Goal: Transaction & Acquisition: Purchase product/service

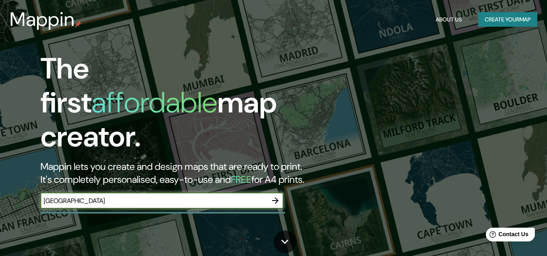
type input "[GEOGRAPHIC_DATA]"
click at [276, 196] on icon "button" at bounding box center [275, 201] width 10 height 10
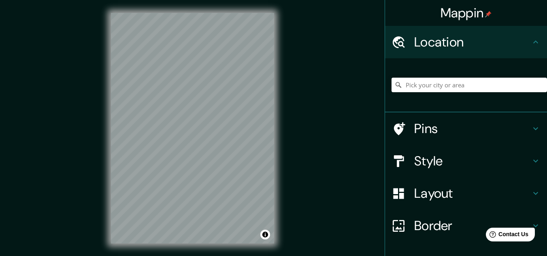
click at [382, 72] on div "Mappin Location Pins Style Layout Border Choose a border. Hint : you can make l…" at bounding box center [273, 135] width 547 height 270
click at [374, 111] on div "Mappin Location Pins Style Layout Border Choose a border. Hint : you can make l…" at bounding box center [273, 135] width 547 height 270
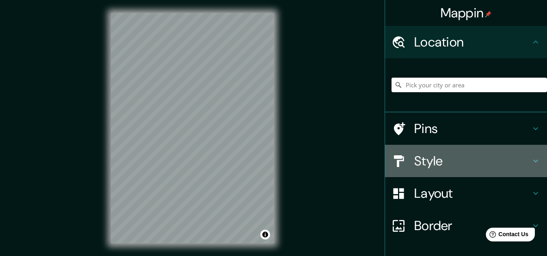
click at [419, 158] on h4 "Style" at bounding box center [472, 161] width 117 height 16
click at [529, 162] on div "Style" at bounding box center [466, 161] width 162 height 32
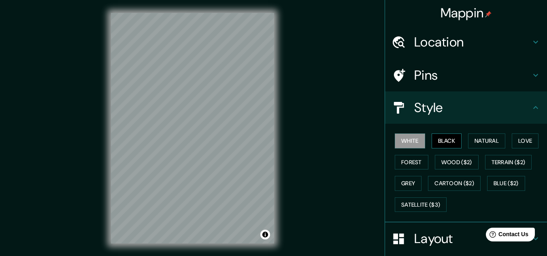
click at [444, 142] on button "Black" at bounding box center [447, 141] width 30 height 15
click at [399, 141] on button "White" at bounding box center [410, 141] width 30 height 15
click at [487, 144] on button "Natural" at bounding box center [486, 141] width 37 height 15
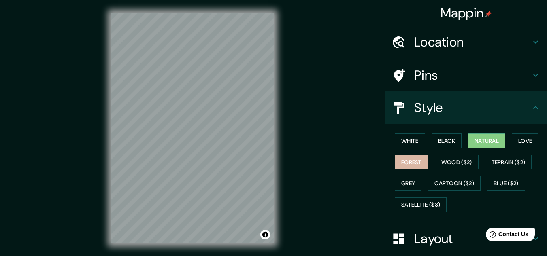
click at [401, 162] on button "Forest" at bounding box center [412, 162] width 34 height 15
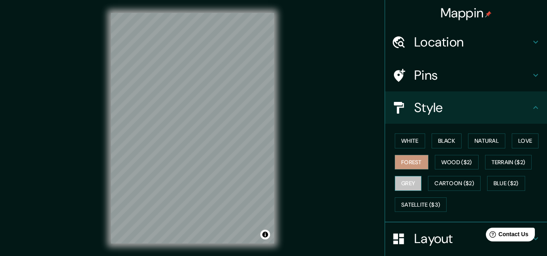
click at [400, 183] on button "Grey" at bounding box center [408, 183] width 27 height 15
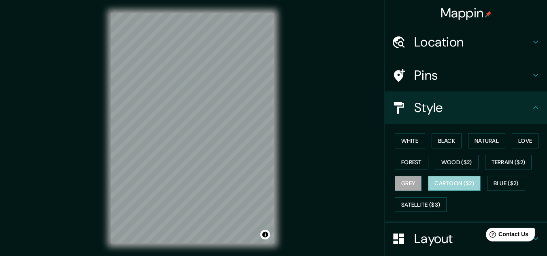
click at [445, 185] on button "Cartoon ($2)" at bounding box center [454, 183] width 53 height 15
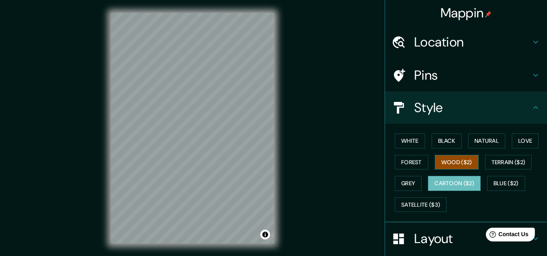
click at [447, 164] on button "Wood ($2)" at bounding box center [457, 162] width 44 height 15
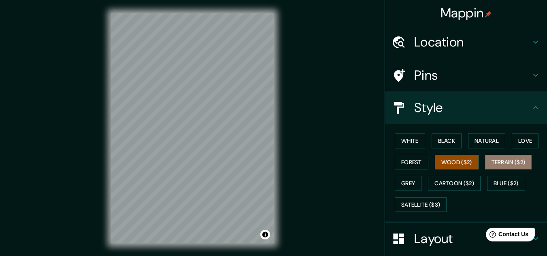
click at [514, 163] on button "Terrain ($2)" at bounding box center [508, 162] width 47 height 15
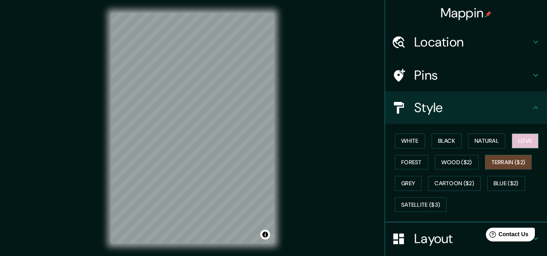
click at [521, 140] on button "Love" at bounding box center [525, 141] width 27 height 15
click at [410, 163] on button "Forest" at bounding box center [412, 162] width 34 height 15
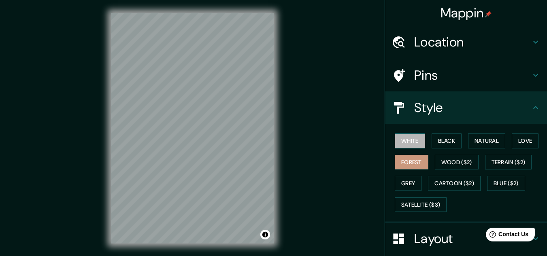
click at [410, 145] on button "White" at bounding box center [410, 141] width 30 height 15
click at [433, 140] on button "Black" at bounding box center [447, 141] width 30 height 15
click at [437, 45] on h4 "Location" at bounding box center [472, 42] width 117 height 16
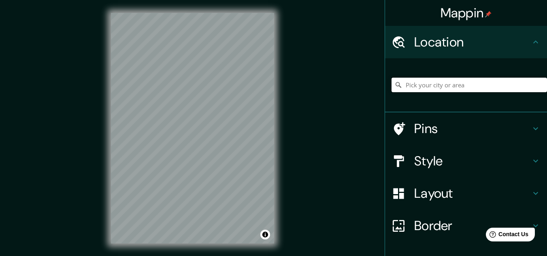
click at [452, 87] on input "Pick your city or area" at bounding box center [468, 85] width 155 height 15
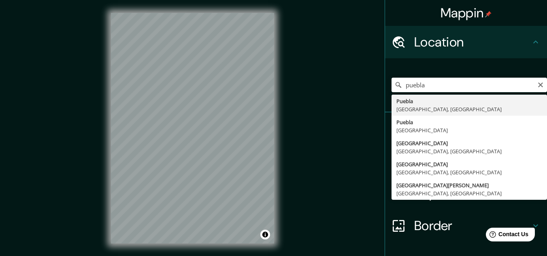
type input "[GEOGRAPHIC_DATA], [GEOGRAPHIC_DATA], [GEOGRAPHIC_DATA]"
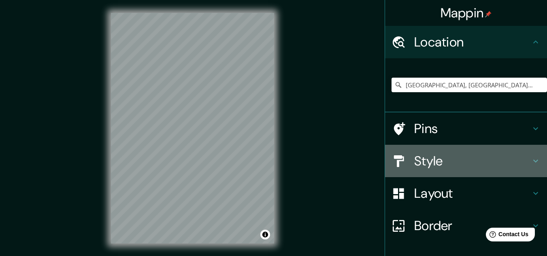
click at [437, 152] on div "Style" at bounding box center [466, 161] width 162 height 32
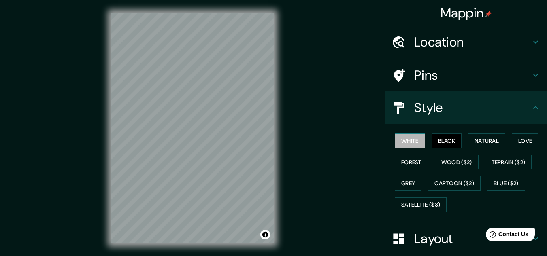
click at [400, 140] on button "White" at bounding box center [410, 141] width 30 height 15
click at [436, 142] on button "Black" at bounding box center [447, 141] width 30 height 15
click at [400, 186] on button "Grey" at bounding box center [408, 183] width 27 height 15
click at [435, 140] on button "Black" at bounding box center [447, 141] width 30 height 15
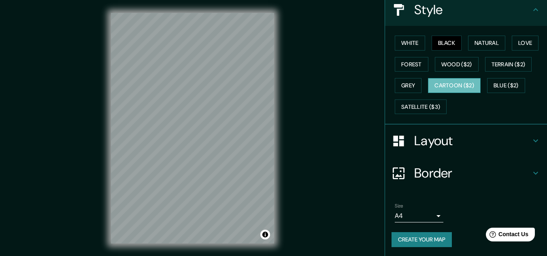
scroll to position [98, 0]
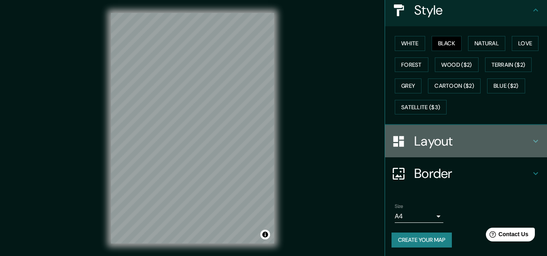
click at [438, 141] on h4 "Layout" at bounding box center [472, 141] width 117 height 16
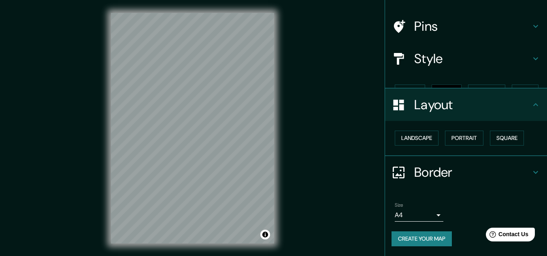
scroll to position [35, 0]
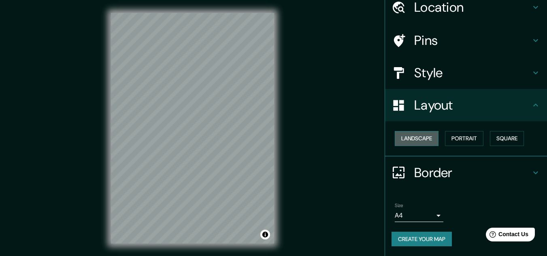
click at [414, 134] on button "Landscape" at bounding box center [417, 138] width 44 height 15
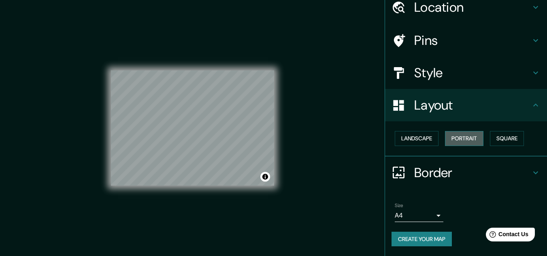
click at [463, 144] on button "Portrait" at bounding box center [464, 138] width 38 height 15
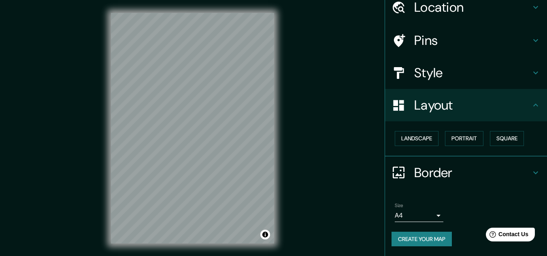
scroll to position [13, 0]
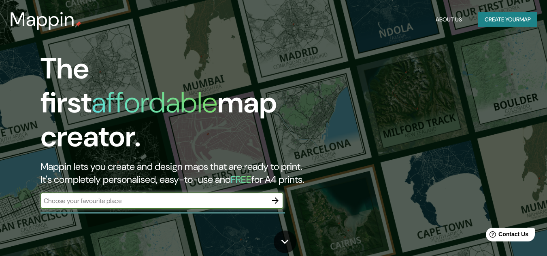
click at [109, 196] on input "text" at bounding box center [153, 200] width 227 height 9
type input "puebla"
click at [272, 196] on icon "button" at bounding box center [275, 201] width 10 height 10
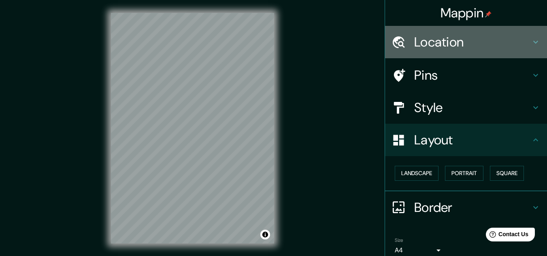
click at [417, 48] on h4 "Location" at bounding box center [472, 42] width 117 height 16
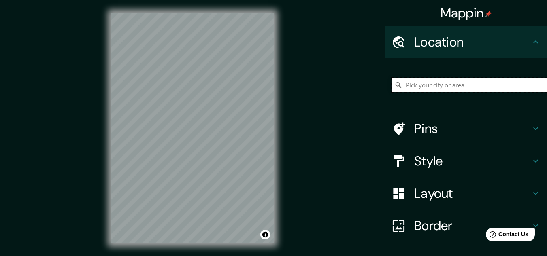
click at [431, 85] on input "Pick your city or area" at bounding box center [468, 85] width 155 height 15
click at [444, 124] on h4 "Pins" at bounding box center [472, 129] width 117 height 16
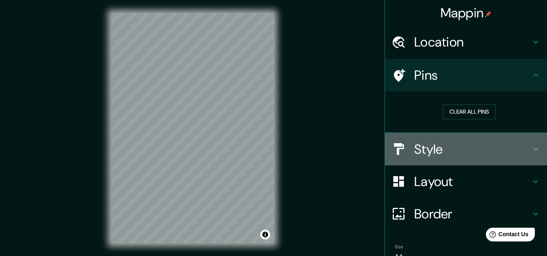
click at [438, 152] on h4 "Style" at bounding box center [472, 149] width 117 height 16
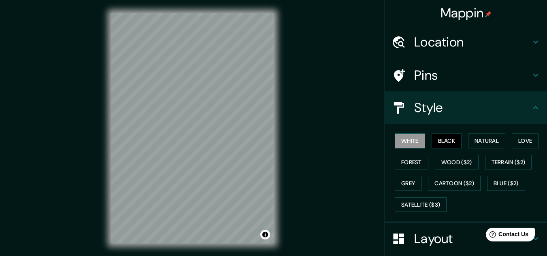
click at [407, 143] on button "White" at bounding box center [410, 141] width 30 height 15
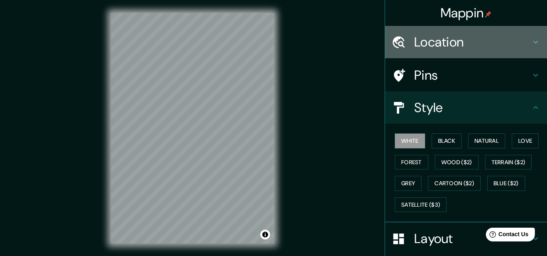
click at [448, 48] on h4 "Location" at bounding box center [472, 42] width 117 height 16
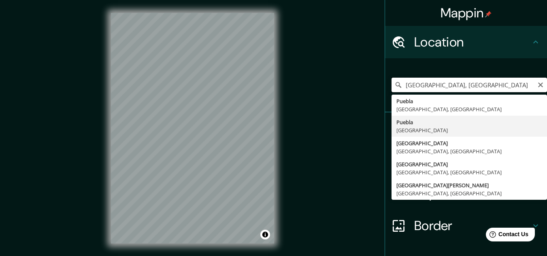
click at [400, 84] on input "[GEOGRAPHIC_DATA], [GEOGRAPHIC_DATA]" at bounding box center [468, 85] width 155 height 15
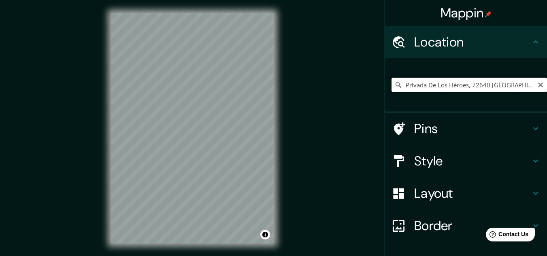
click at [427, 85] on input "Privada De Los Héroes, 72640 [GEOGRAPHIC_DATA], [GEOGRAPHIC_DATA], [GEOGRAPHIC_…" at bounding box center [468, 85] width 155 height 15
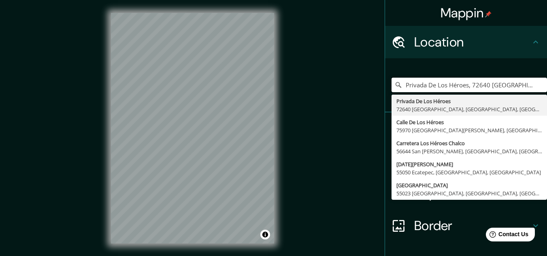
drag, startPoint x: 432, startPoint y: 85, endPoint x: 376, endPoint y: 84, distance: 55.5
click at [376, 84] on div "Mappin Location Privada [GEOGRAPHIC_DATA], [GEOGRAPHIC_DATA], [GEOGRAPHIC_DATA]…" at bounding box center [273, 135] width 547 height 270
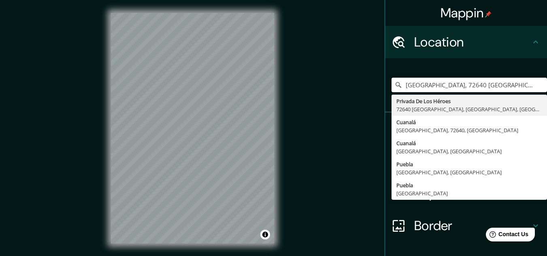
drag, startPoint x: 497, startPoint y: 86, endPoint x: 374, endPoint y: 83, distance: 122.3
click at [374, 83] on div "Mappin Location [GEOGRAPHIC_DATA], [GEOGRAPHIC_DATA], [GEOGRAPHIC_DATA], [GEOGR…" at bounding box center [273, 135] width 547 height 270
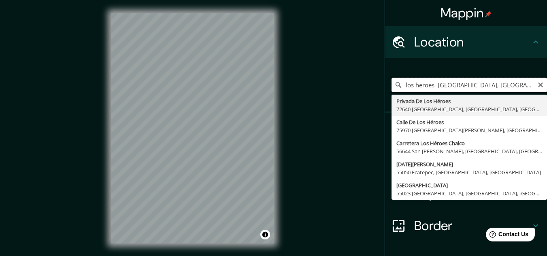
paste input "72494"
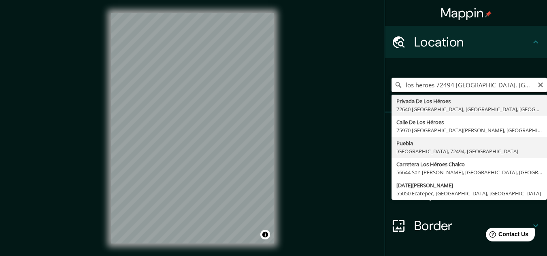
type input "[GEOGRAPHIC_DATA], [GEOGRAPHIC_DATA], 72494, [GEOGRAPHIC_DATA]"
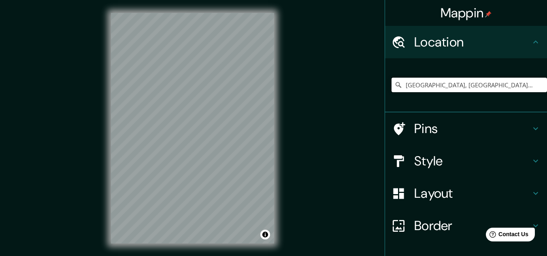
drag, startPoint x: 493, startPoint y: 84, endPoint x: 377, endPoint y: 75, distance: 116.5
click at [377, 75] on div "Mappin Location [GEOGRAPHIC_DATA], [GEOGRAPHIC_DATA], 72494, [GEOGRAPHIC_DATA] …" at bounding box center [273, 135] width 547 height 270
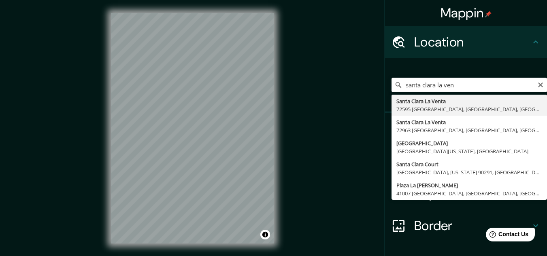
type input "[GEOGRAPHIC_DATA], [GEOGRAPHIC_DATA], [GEOGRAPHIC_DATA], [GEOGRAPHIC_DATA]"
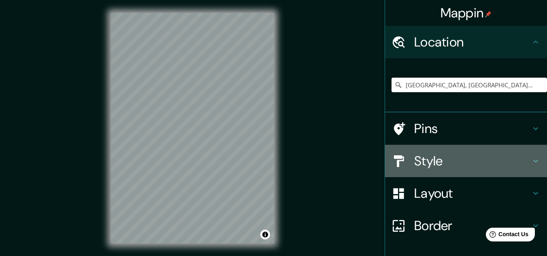
click at [426, 157] on h4 "Style" at bounding box center [472, 161] width 117 height 16
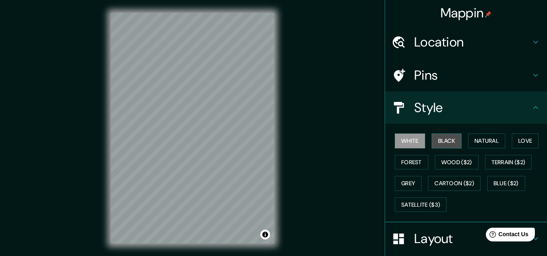
click at [439, 143] on button "Black" at bounding box center [447, 141] width 30 height 15
click at [406, 141] on button "White" at bounding box center [410, 141] width 30 height 15
click at [434, 141] on button "Black" at bounding box center [447, 141] width 30 height 15
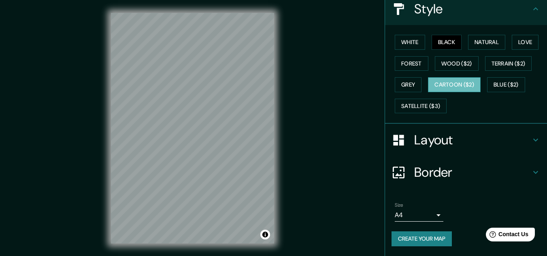
scroll to position [98, 0]
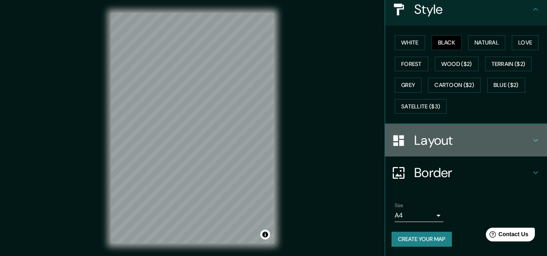
click at [407, 140] on div at bounding box center [402, 141] width 23 height 14
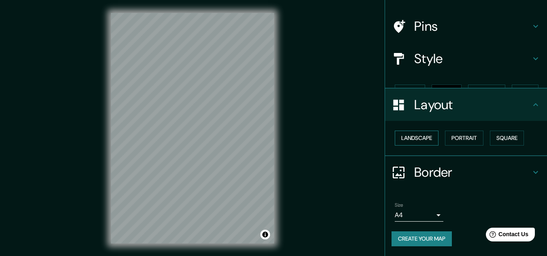
scroll to position [35, 0]
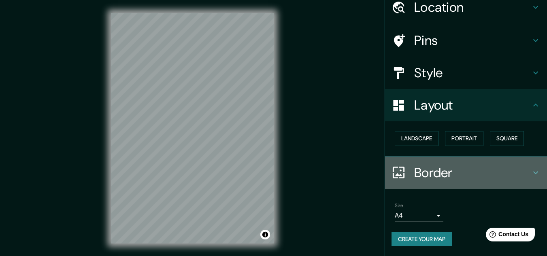
click at [416, 172] on h4 "Border" at bounding box center [472, 173] width 117 height 16
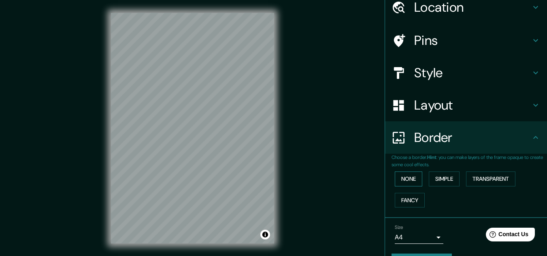
click at [415, 179] on button "None" at bounding box center [409, 179] width 28 height 15
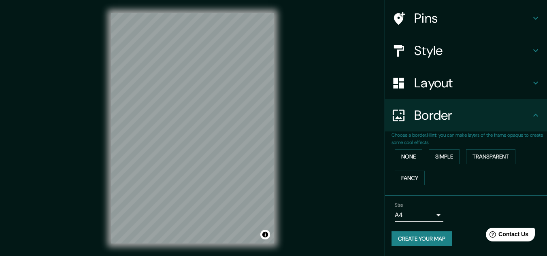
click at [418, 217] on body "Mappin Location [GEOGRAPHIC_DATA], 72595 [GEOGRAPHIC_DATA], [GEOGRAPHIC_DATA], …" at bounding box center [273, 128] width 547 height 256
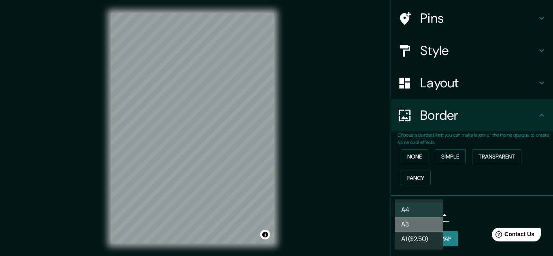
drag, startPoint x: 420, startPoint y: 217, endPoint x: 413, endPoint y: 223, distance: 8.3
click at [413, 223] on li "A3" at bounding box center [419, 224] width 49 height 15
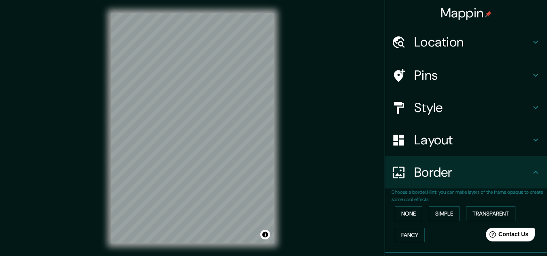
scroll to position [0, 0]
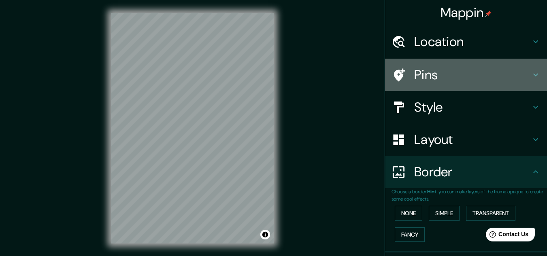
click at [484, 78] on h4 "Pins" at bounding box center [472, 75] width 117 height 16
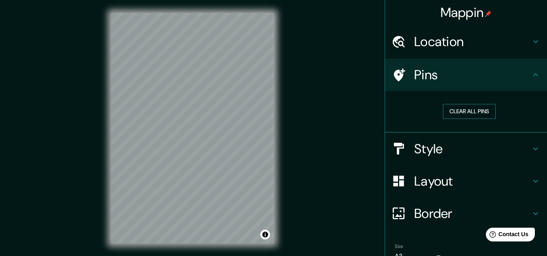
click at [461, 113] on button "Clear all pins" at bounding box center [469, 111] width 53 height 15
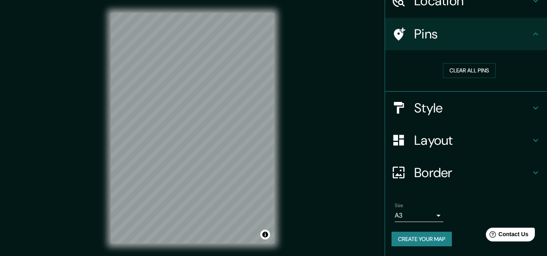
click at [426, 242] on button "Create your map" at bounding box center [421, 239] width 60 height 15
click at [401, 245] on button "Create your map" at bounding box center [421, 239] width 60 height 15
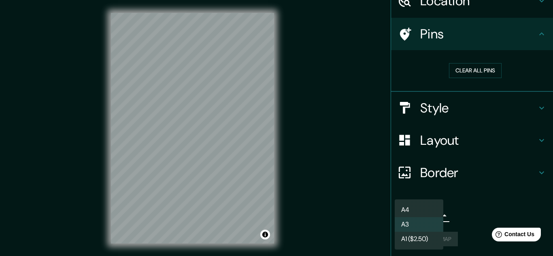
click at [403, 213] on body "Mappin Location [GEOGRAPHIC_DATA] [GEOGRAPHIC_DATA], 72595 [GEOGRAPHIC_DATA], […" at bounding box center [276, 128] width 553 height 256
click at [406, 212] on li "A4" at bounding box center [419, 210] width 49 height 15
type input "single"
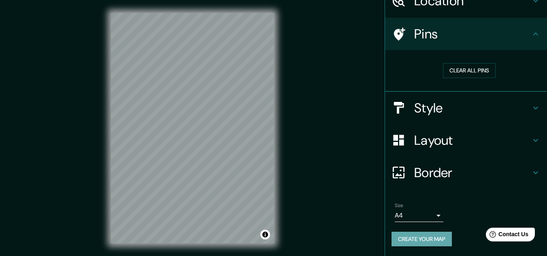
click at [427, 243] on button "Create your map" at bounding box center [421, 239] width 60 height 15
